Goal: Information Seeking & Learning: Compare options

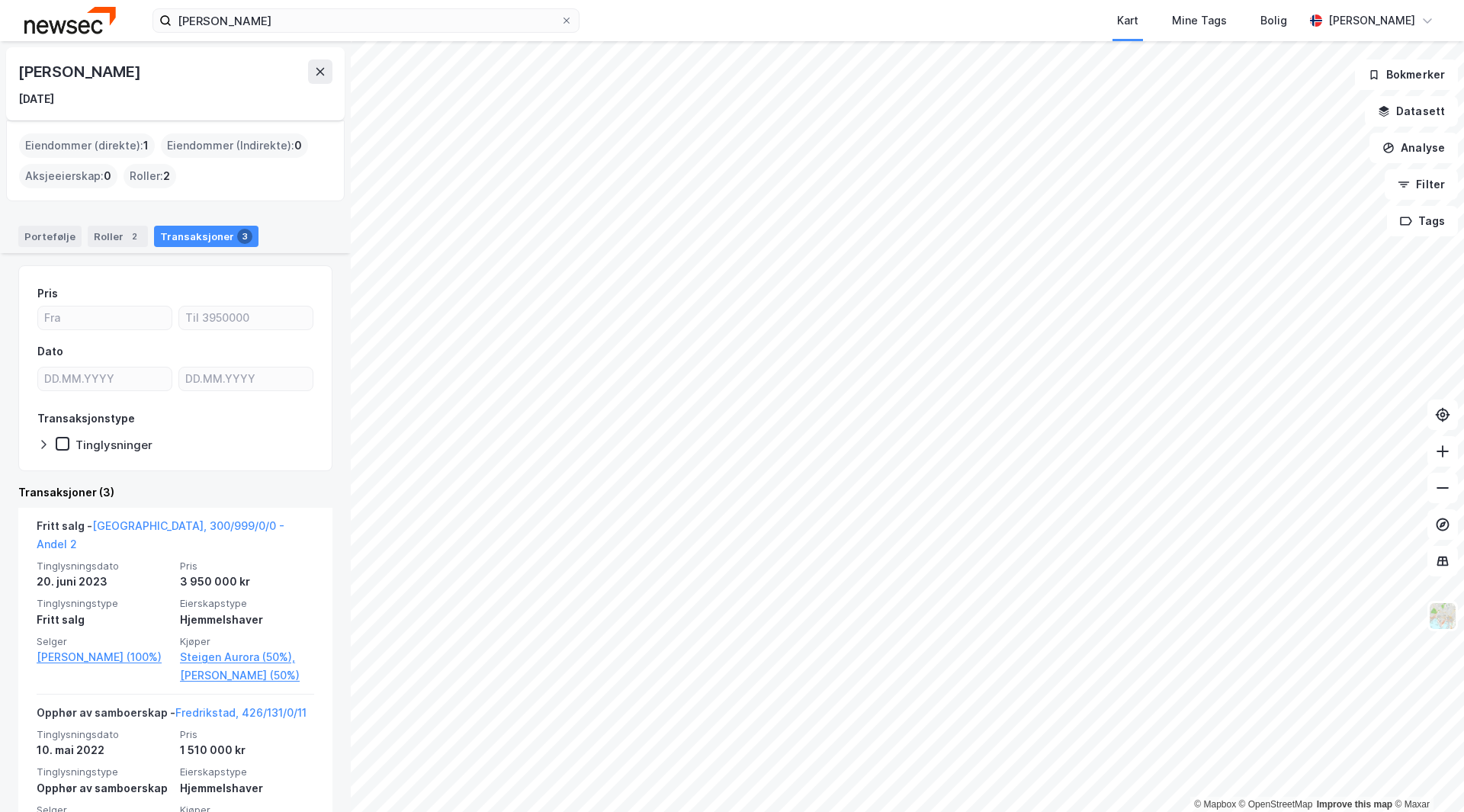
scroll to position [237, 0]
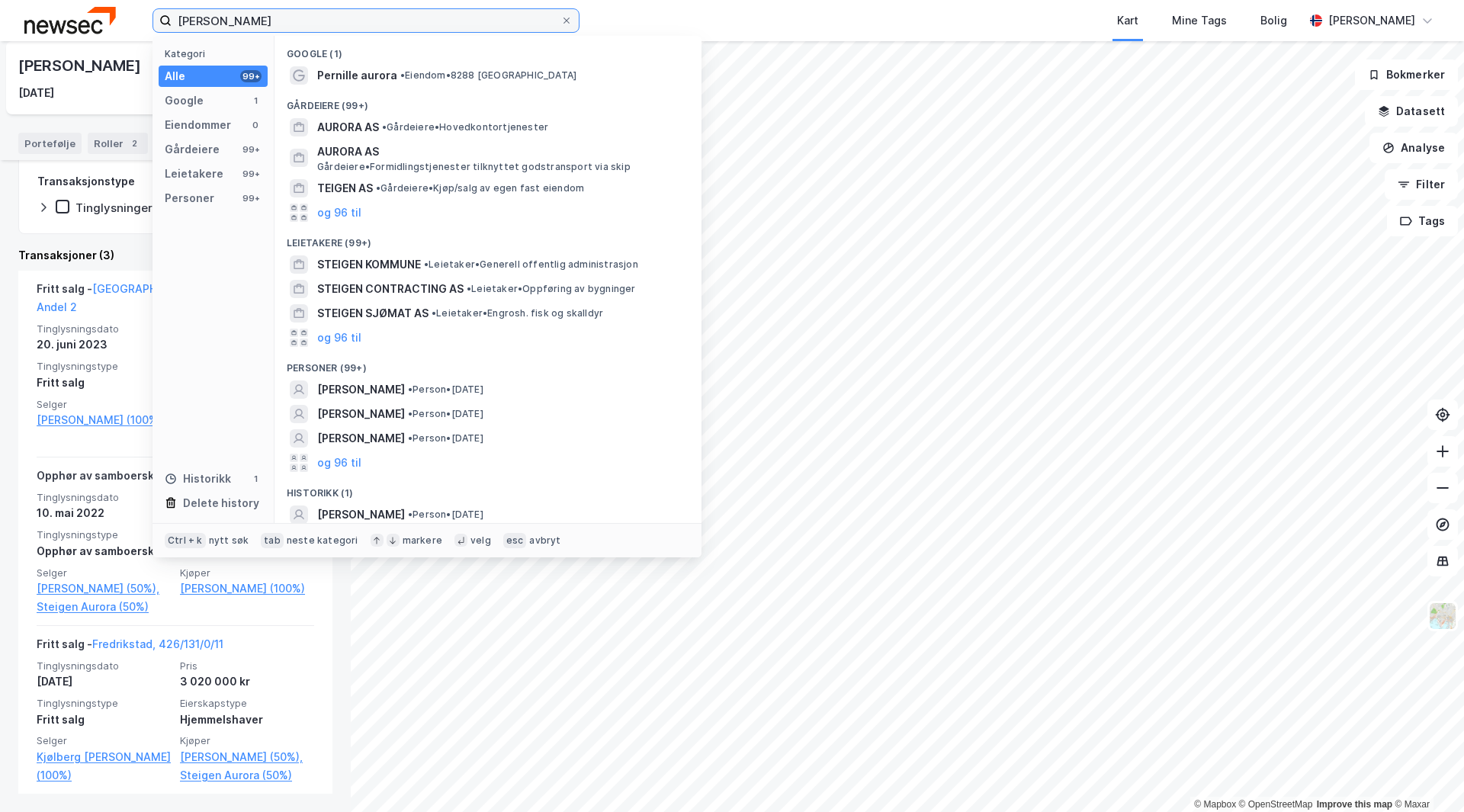
drag, startPoint x: 340, startPoint y: 19, endPoint x: 147, endPoint y: 23, distance: 193.0
click at [147, 23] on div "[PERSON_NAME] Kategori Alle 99+ Google 1 Eiendommer 0 Gårdeiere 99+ Leietakere …" at bounding box center [732, 20] width 1464 height 42
click at [121, 335] on div "20. juni 2023" at bounding box center [103, 344] width 134 height 19
drag, startPoint x: 211, startPoint y: 23, endPoint x: 134, endPoint y: 19, distance: 77.1
click at [134, 19] on div "[PERSON_NAME] Kategori Alle 99+ Google 1 Eiendommer 0 Gårdeiere 99+ Leietakere …" at bounding box center [732, 20] width 1464 height 42
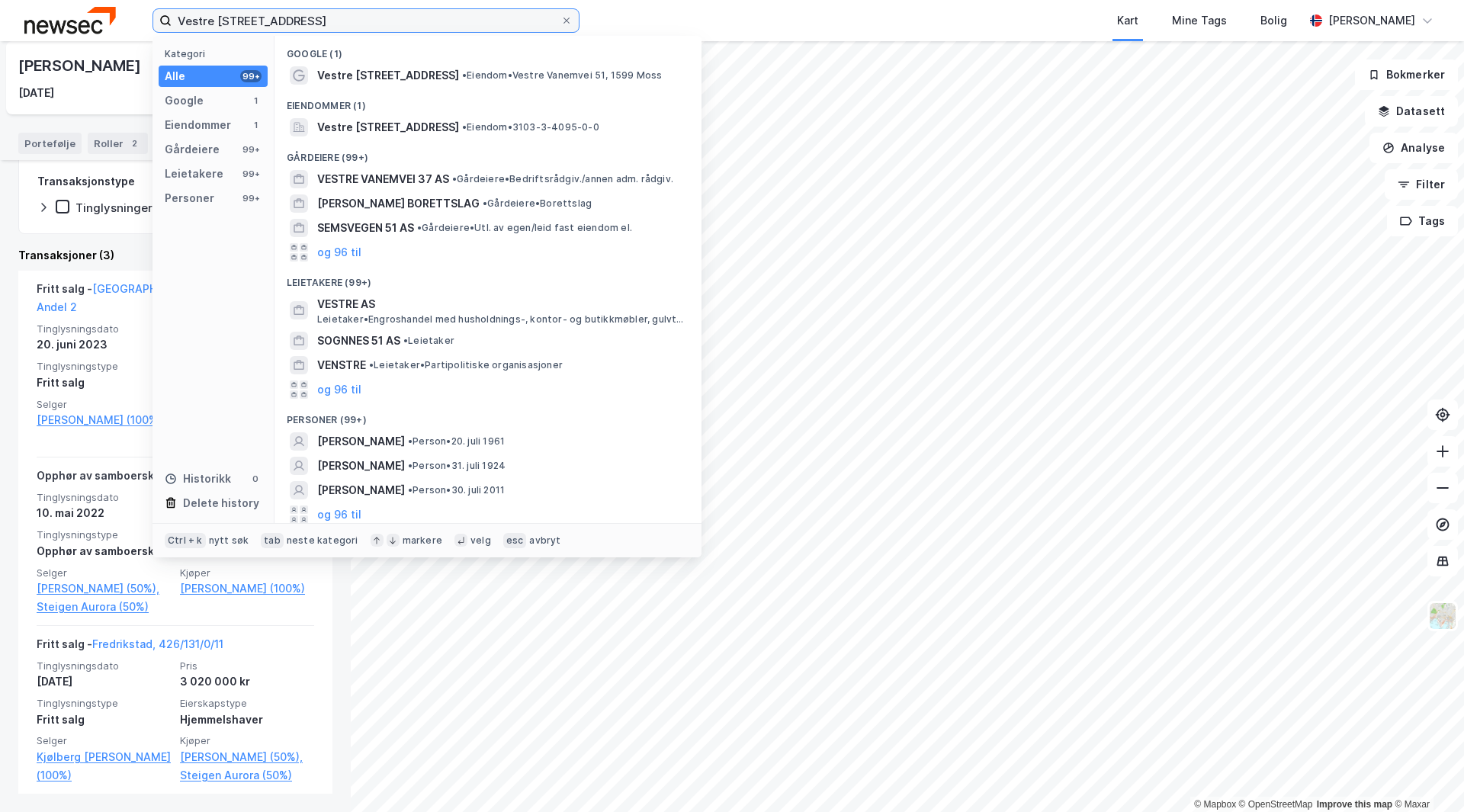
scroll to position [4, 0]
type input "Vestre [STREET_ADDRESS]"
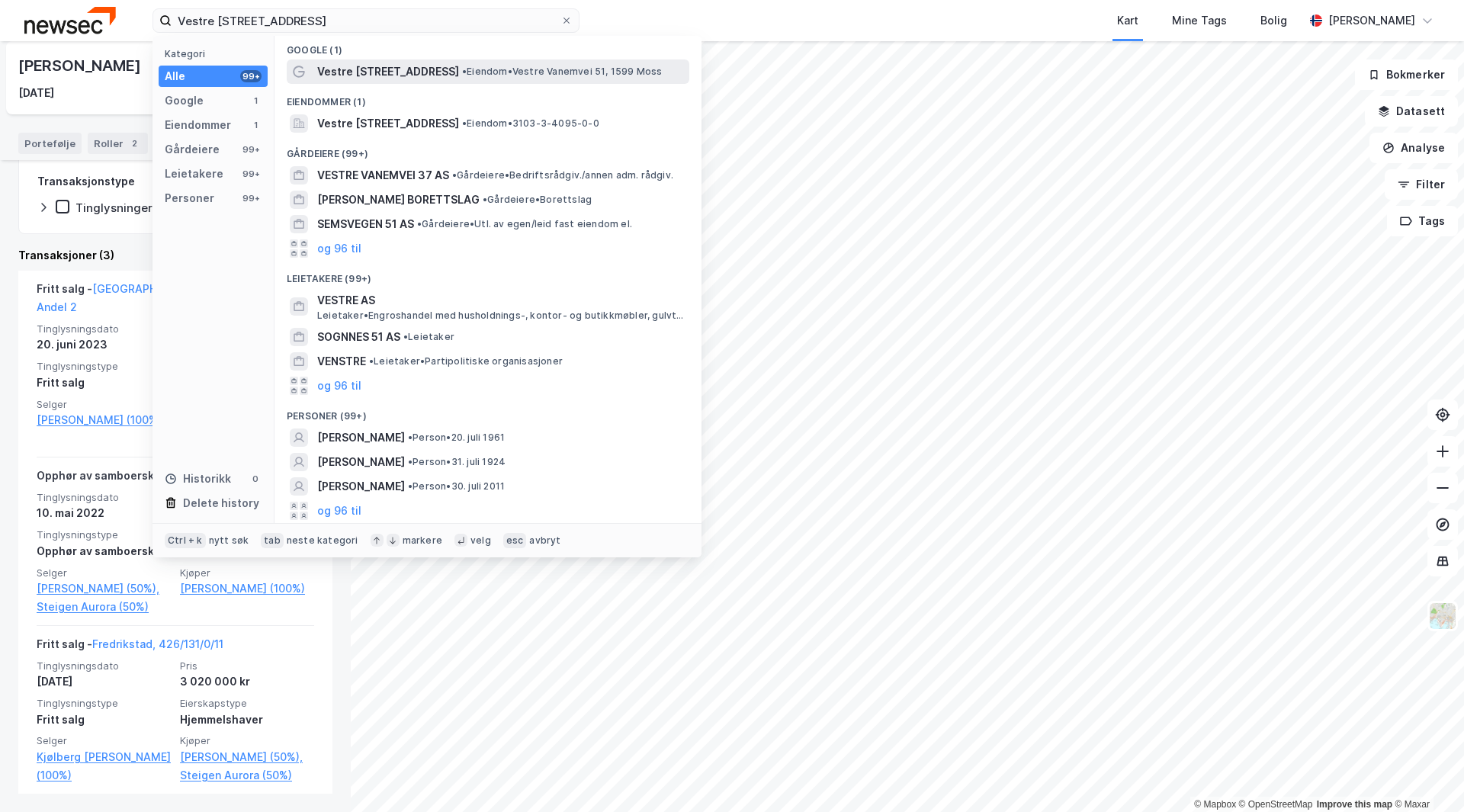
click at [462, 69] on span "• Eiendom • Vestre [STREET_ADDRESS]" at bounding box center [562, 72] width 201 height 12
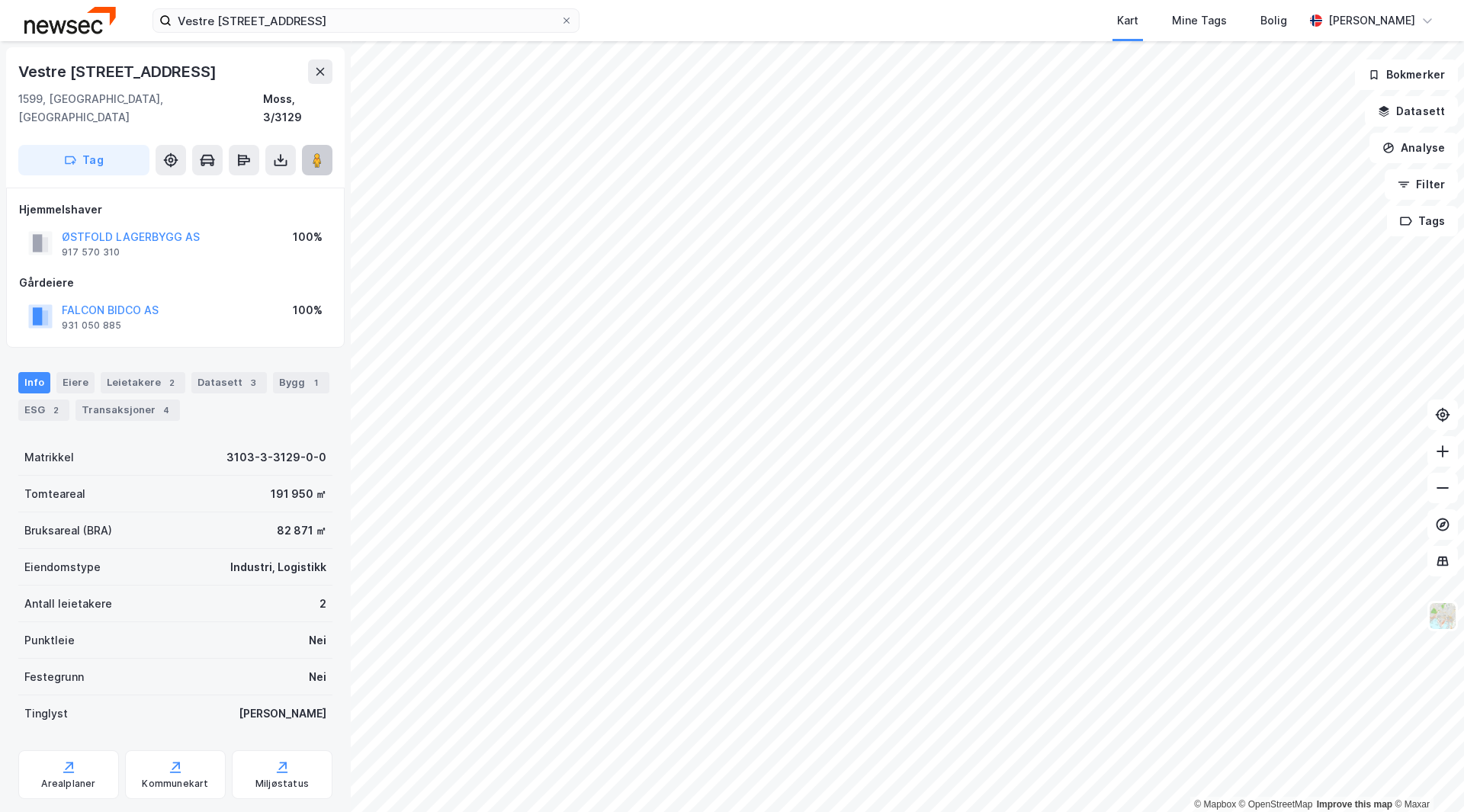
click at [314, 152] on image at bounding box center [317, 159] width 9 height 15
click at [289, 372] on div "Bygg 1" at bounding box center [302, 383] width 57 height 21
